Goal: Transaction & Acquisition: Purchase product/service

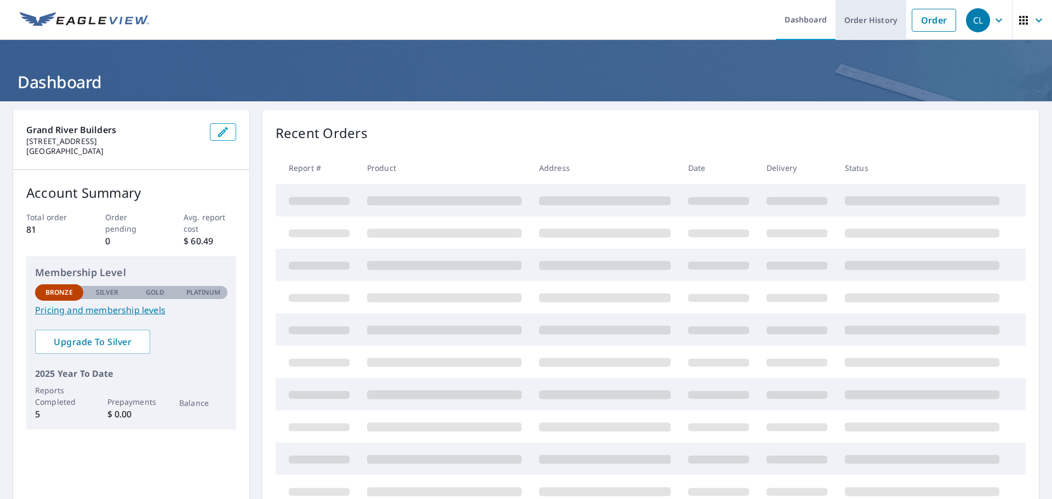
click at [878, 24] on link "Order History" at bounding box center [870, 20] width 71 height 40
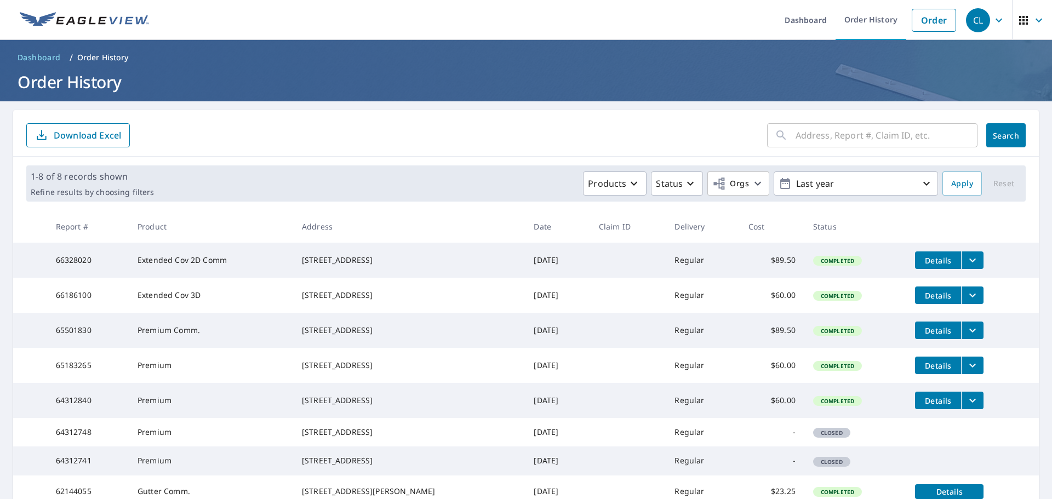
click at [874, 134] on input "text" at bounding box center [886, 135] width 182 height 31
type input "[STREET_ADDRESS]"
click button "Search" at bounding box center [1005, 135] width 39 height 24
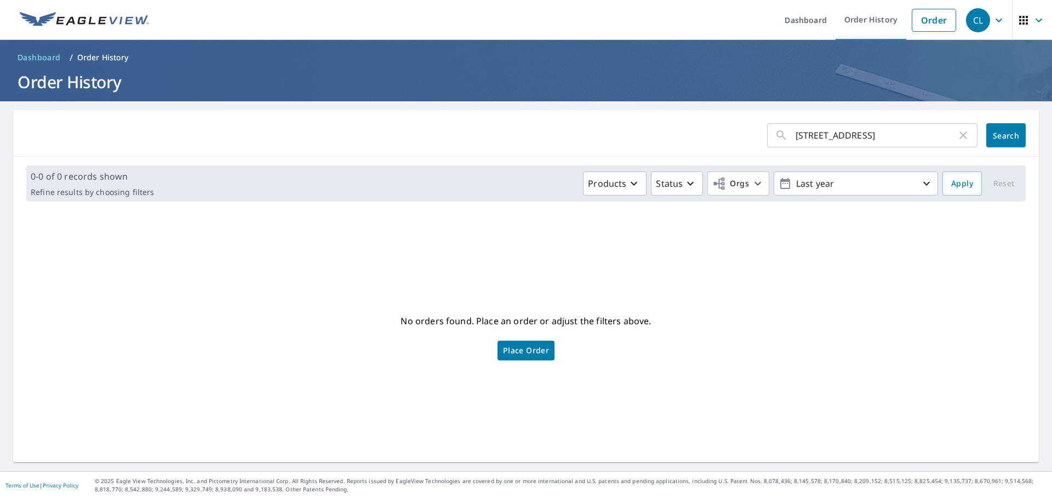
click at [874, 134] on input "[STREET_ADDRESS]" at bounding box center [875, 135] width 161 height 31
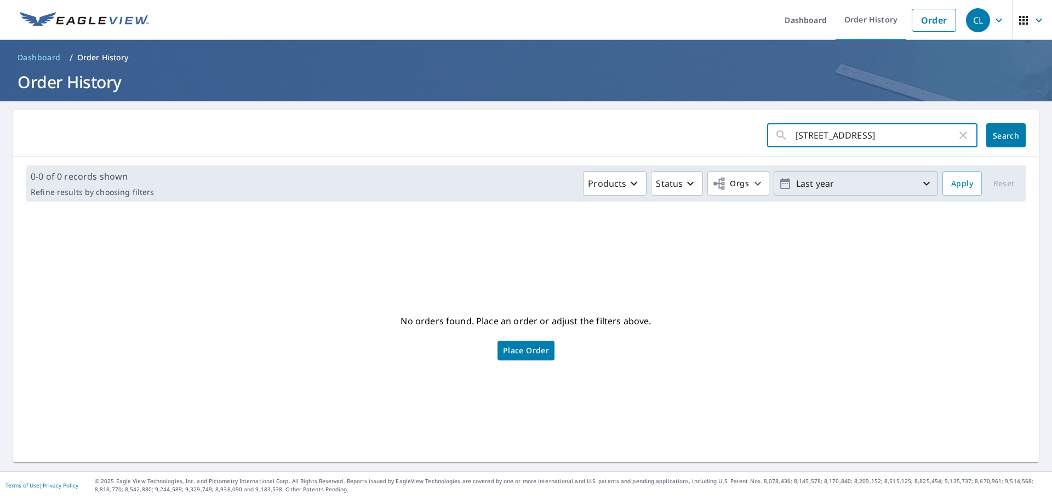
click at [920, 180] on icon "button" at bounding box center [926, 183] width 13 height 13
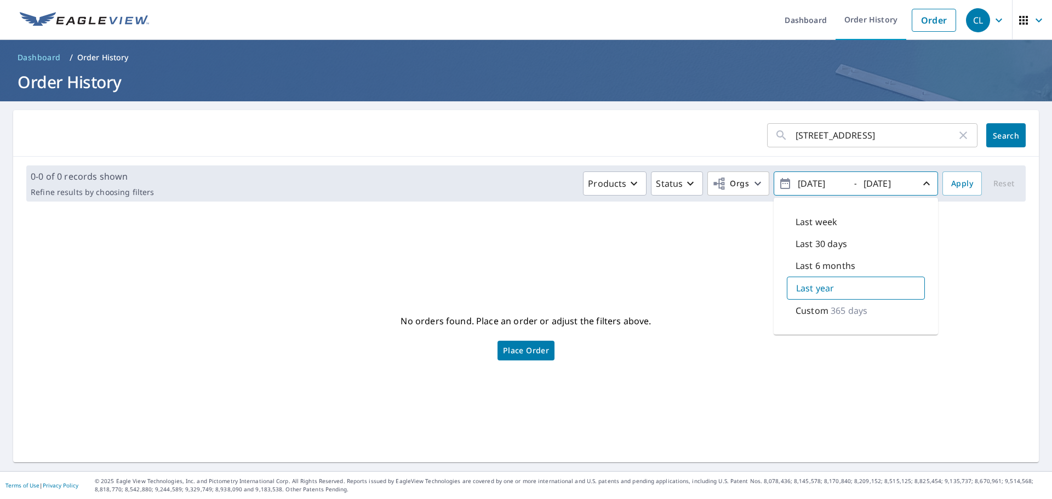
click at [874, 286] on div "Last year" at bounding box center [856, 288] width 138 height 23
click at [951, 257] on div "No orders found. Place an order or adjust the filters above. Place Order" at bounding box center [526, 336] width 1008 height 234
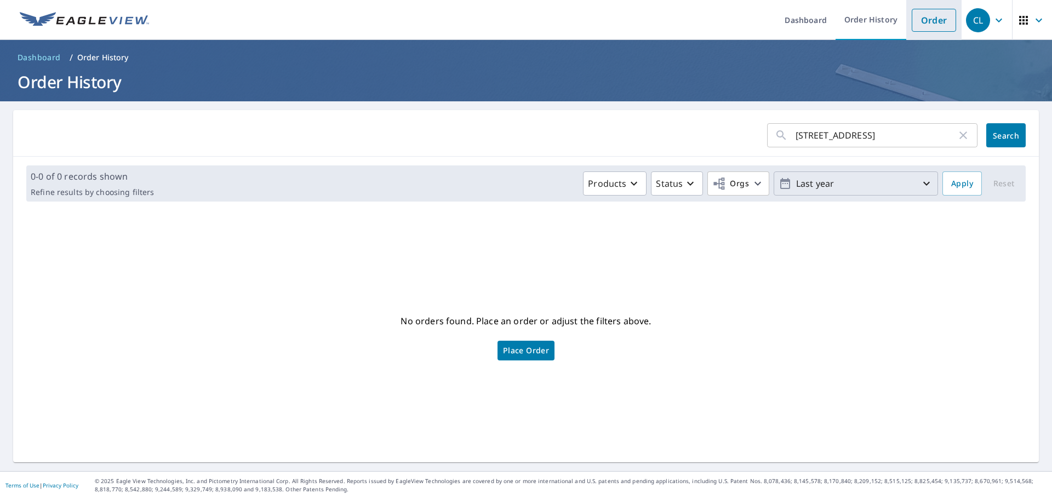
click at [921, 22] on link "Order" at bounding box center [934, 20] width 44 height 23
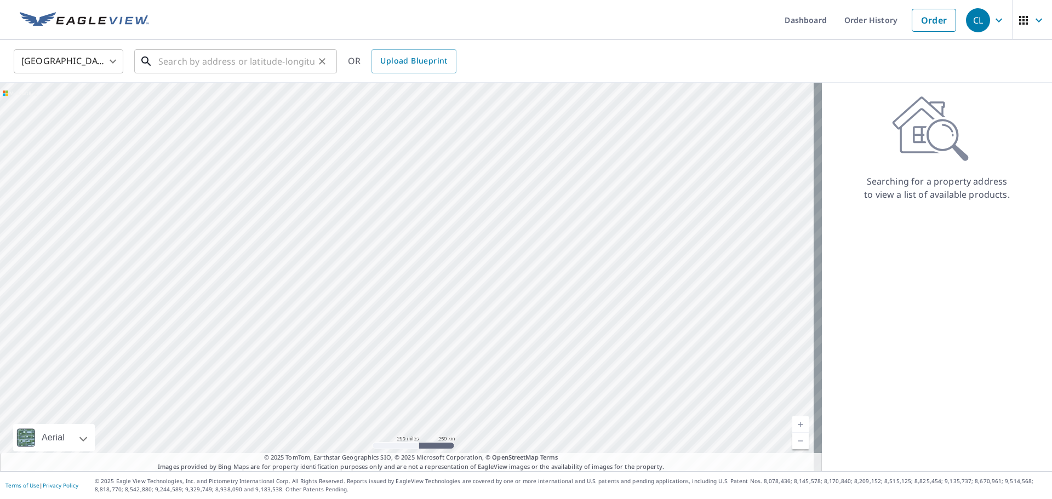
click at [284, 59] on input "text" at bounding box center [236, 61] width 156 height 31
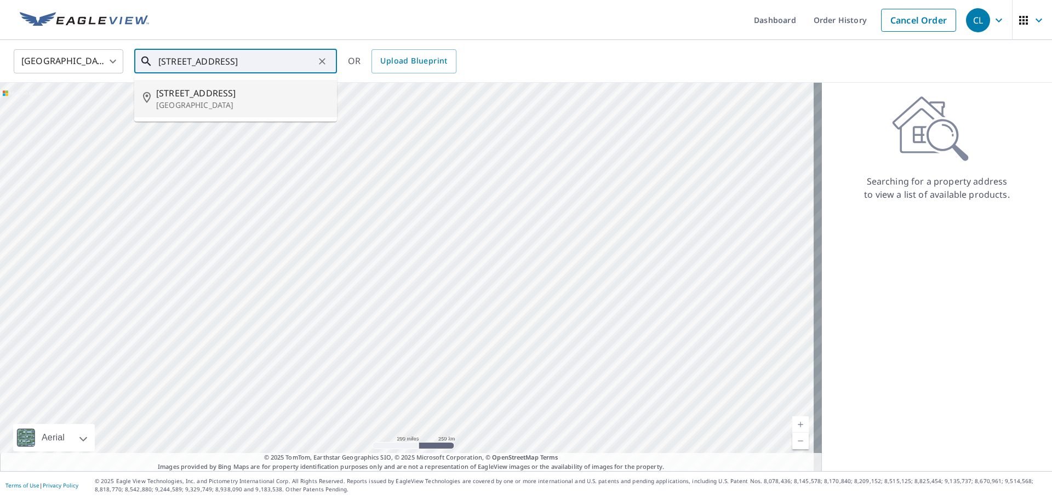
click at [257, 101] on p "[GEOGRAPHIC_DATA]" at bounding box center [242, 105] width 172 height 11
type input "[STREET_ADDRESS]"
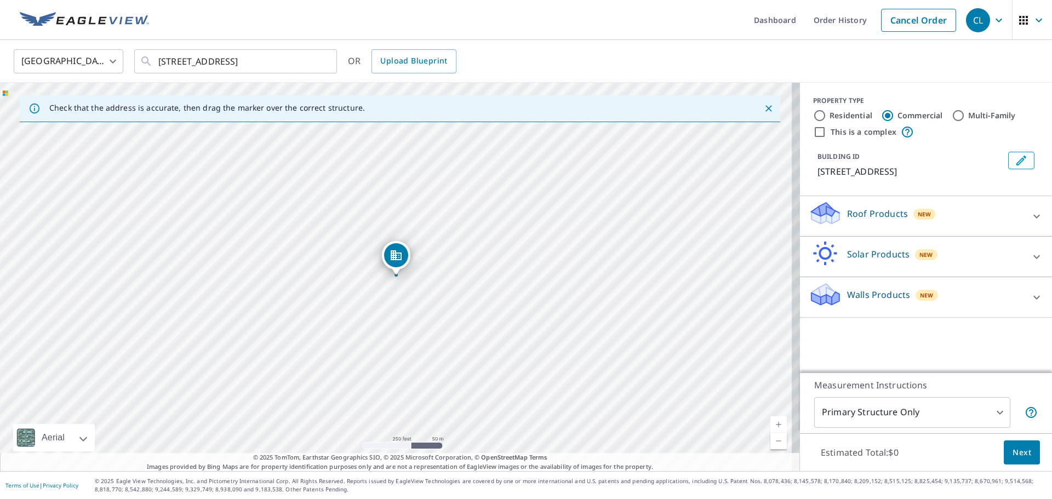
click at [858, 221] on div "Roof Products New" at bounding box center [916, 216] width 215 height 31
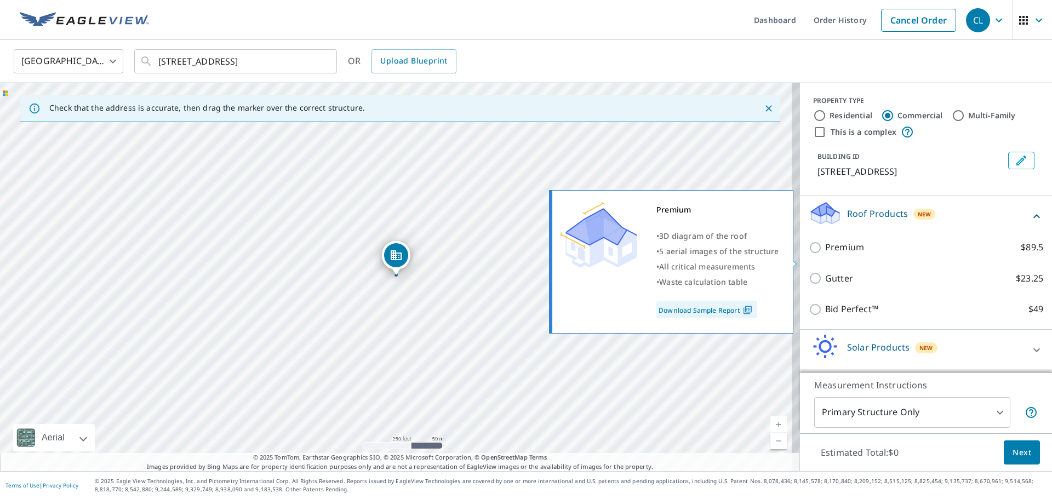
click at [809, 254] on input "Premium $89.5" at bounding box center [817, 247] width 16 height 13
checkbox input "true"
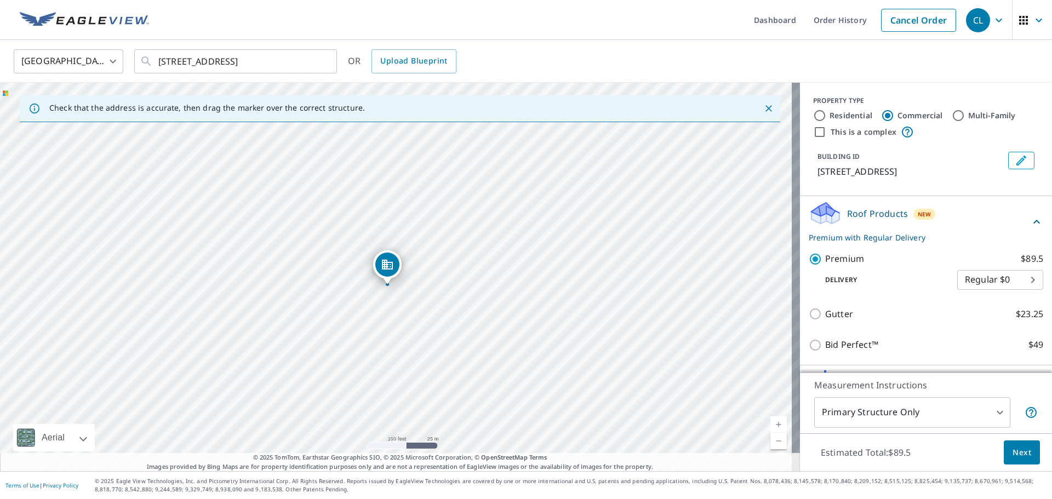
click at [1020, 449] on span "Next" at bounding box center [1021, 453] width 19 height 14
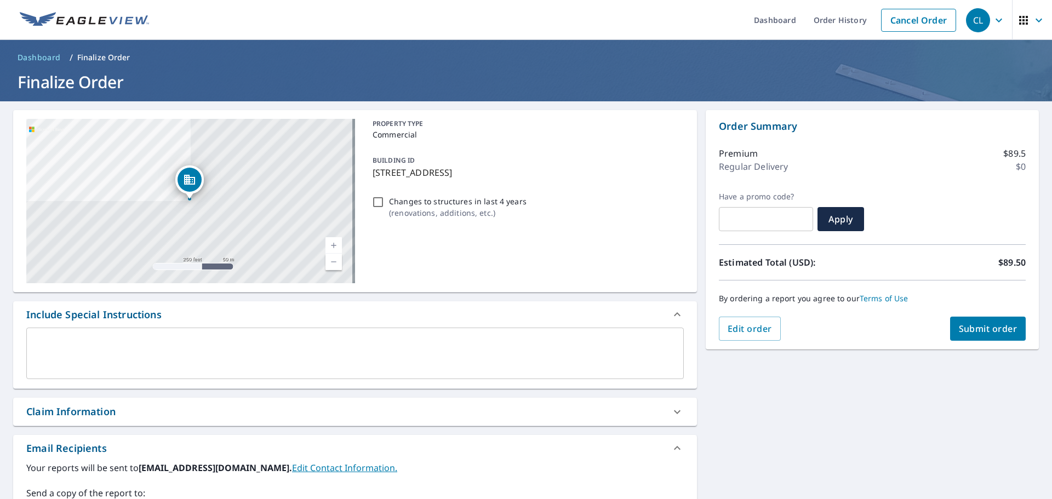
click at [988, 325] on span "Submit order" at bounding box center [988, 329] width 59 height 12
checkbox input "true"
